Goal: Find specific page/section: Find specific page/section

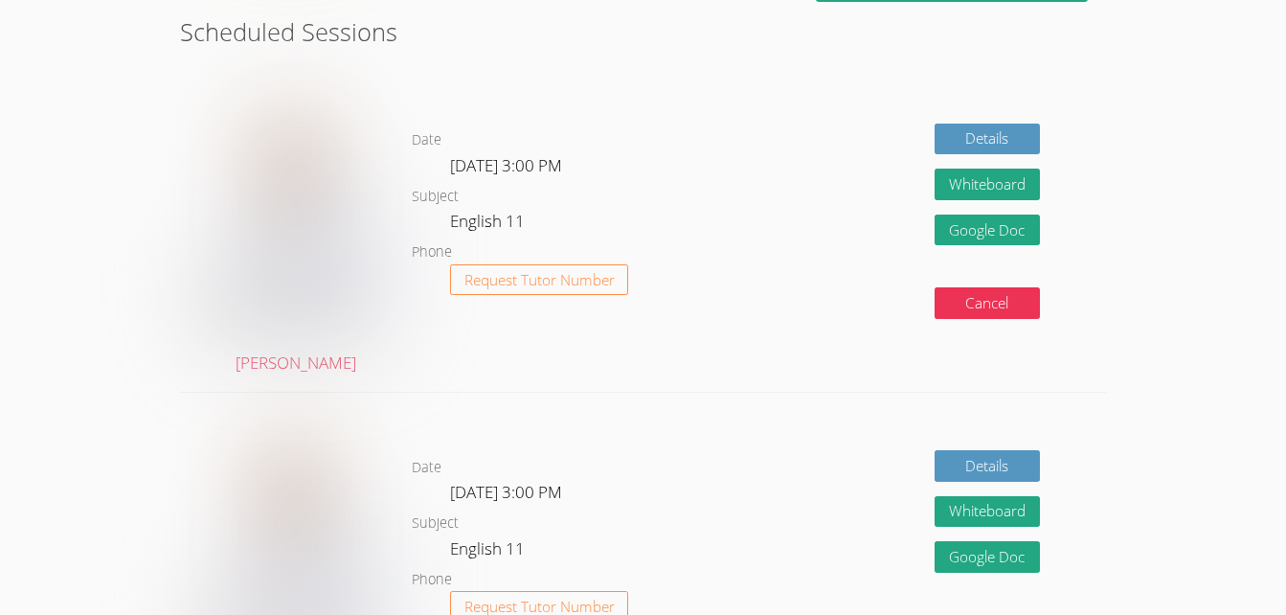
scroll to position [530, 0]
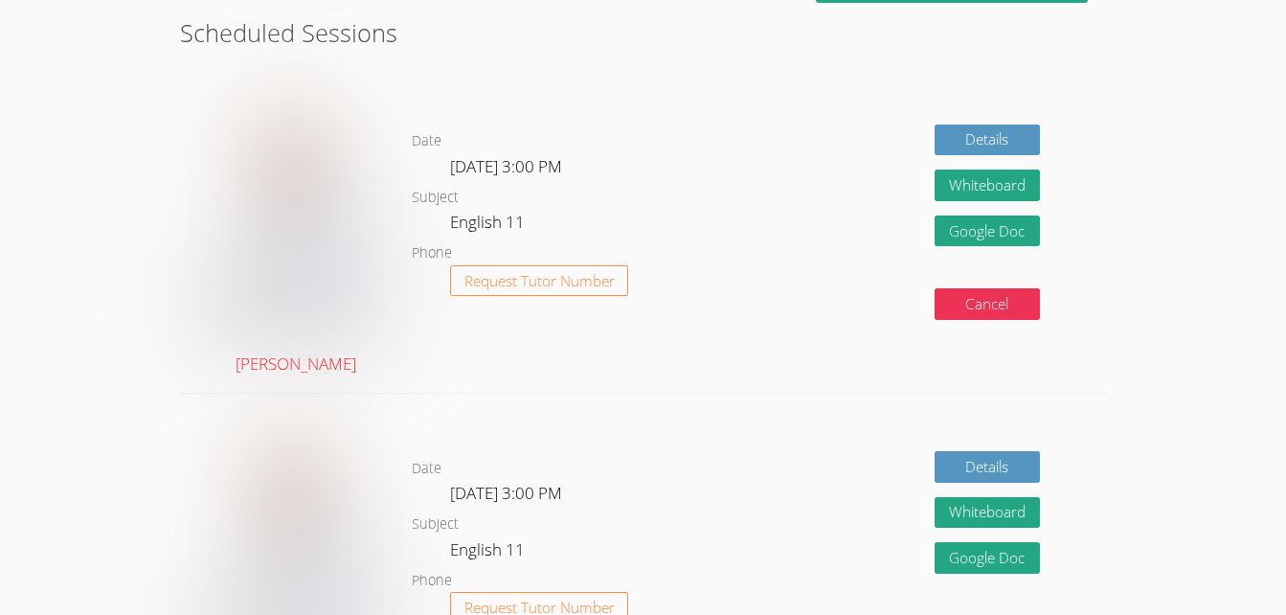
click at [323, 362] on link "[PERSON_NAME]" at bounding box center [296, 228] width 174 height 297
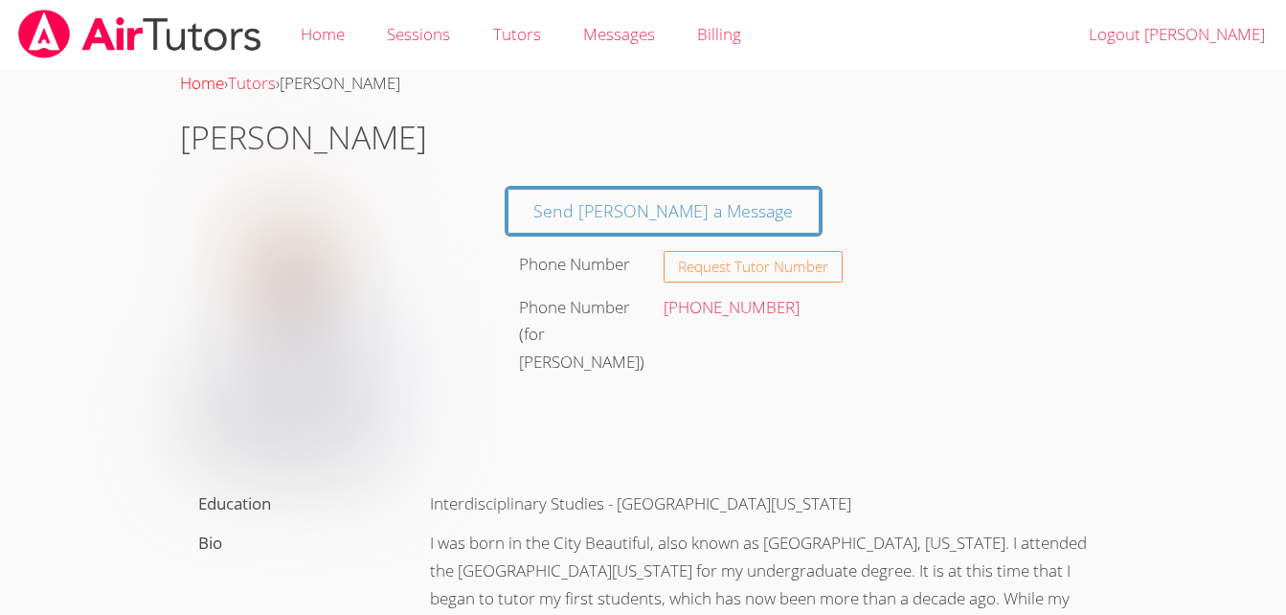
click at [203, 77] on link "Home" at bounding box center [202, 83] width 44 height 22
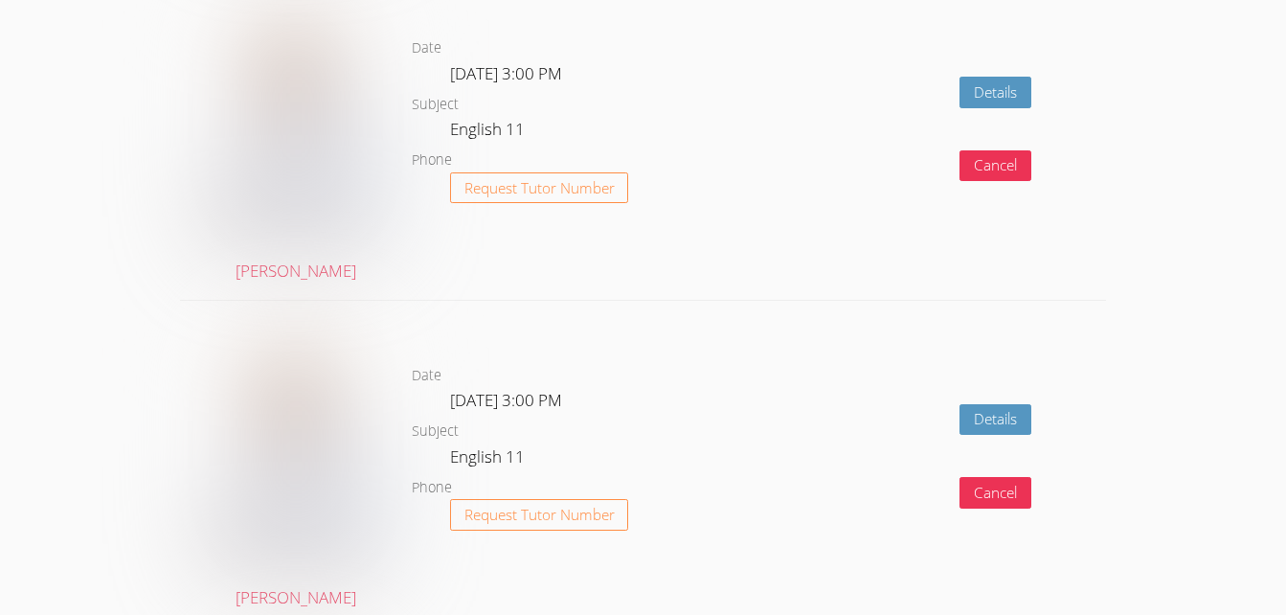
scroll to position [3669, 0]
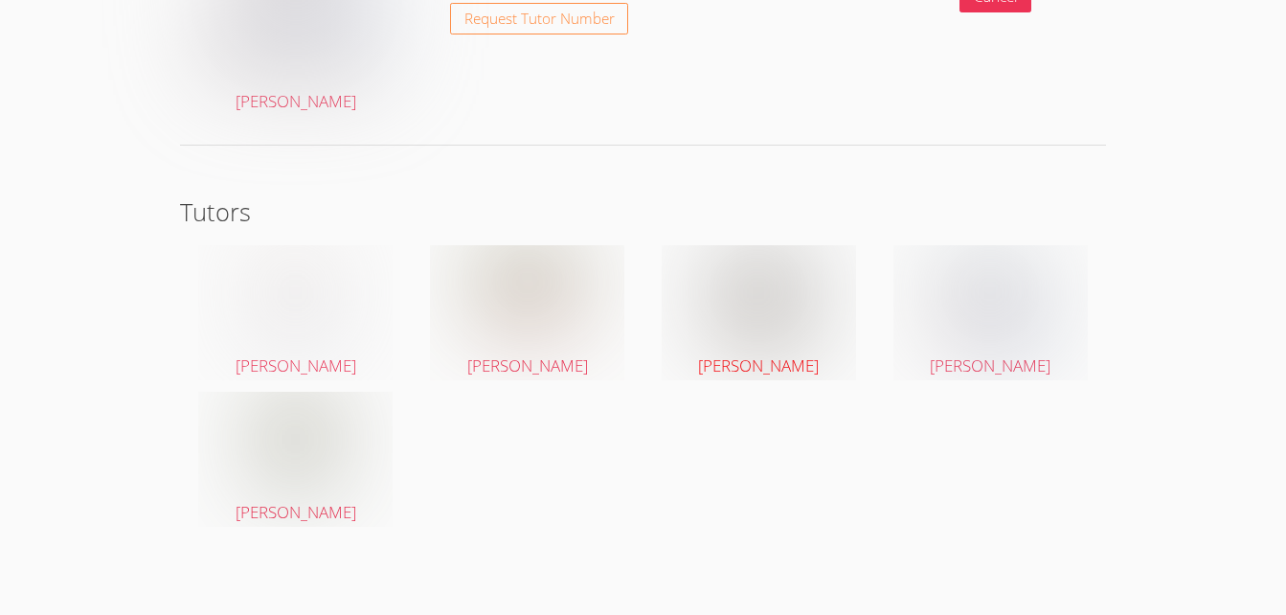
click at [716, 370] on span "[PERSON_NAME]" at bounding box center [758, 365] width 121 height 22
